Goal: Navigation & Orientation: Go to known website

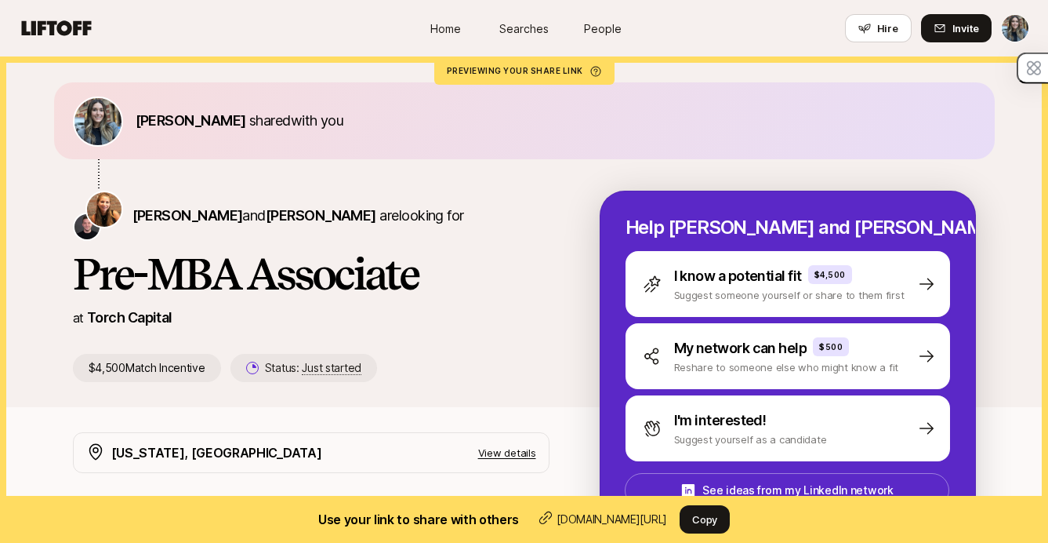
scroll to position [38, 0]
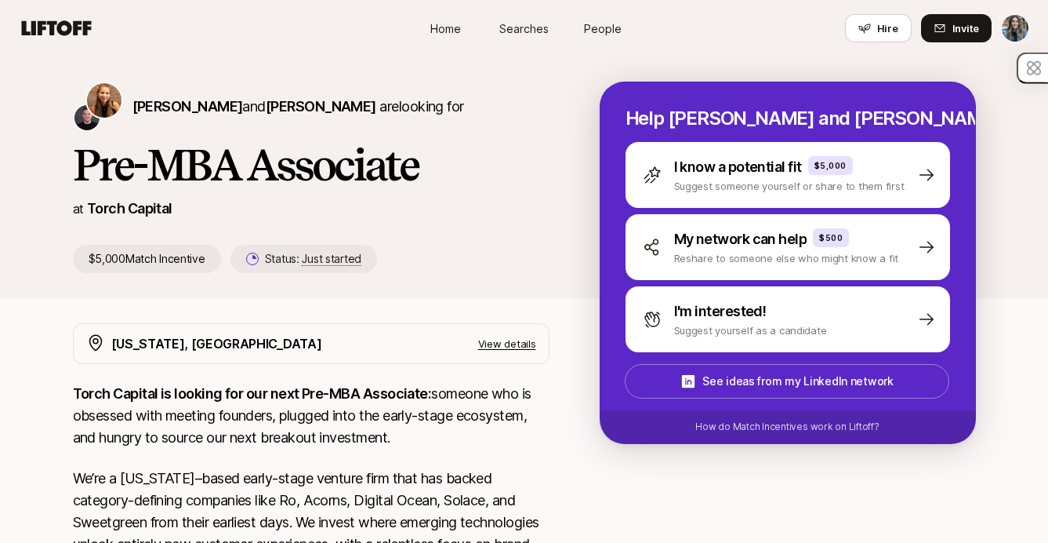
click at [471, 30] on link "Home" at bounding box center [446, 28] width 78 height 29
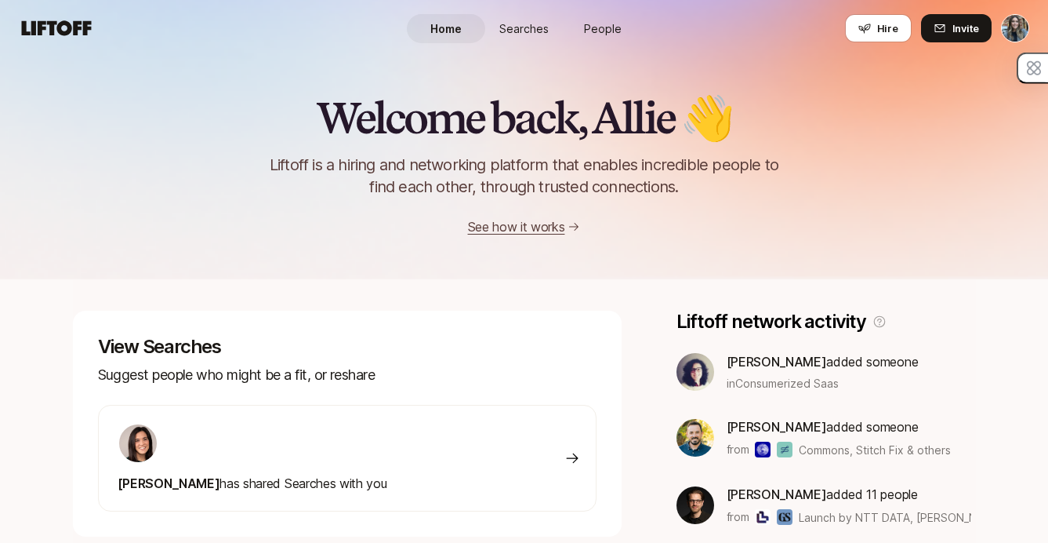
click at [74, 29] on icon at bounding box center [57, 27] width 70 height 15
click at [60, 25] on icon at bounding box center [57, 27] width 70 height 15
click at [546, 223] on link "See how it works" at bounding box center [516, 227] width 97 height 16
